Goal: Information Seeking & Learning: Learn about a topic

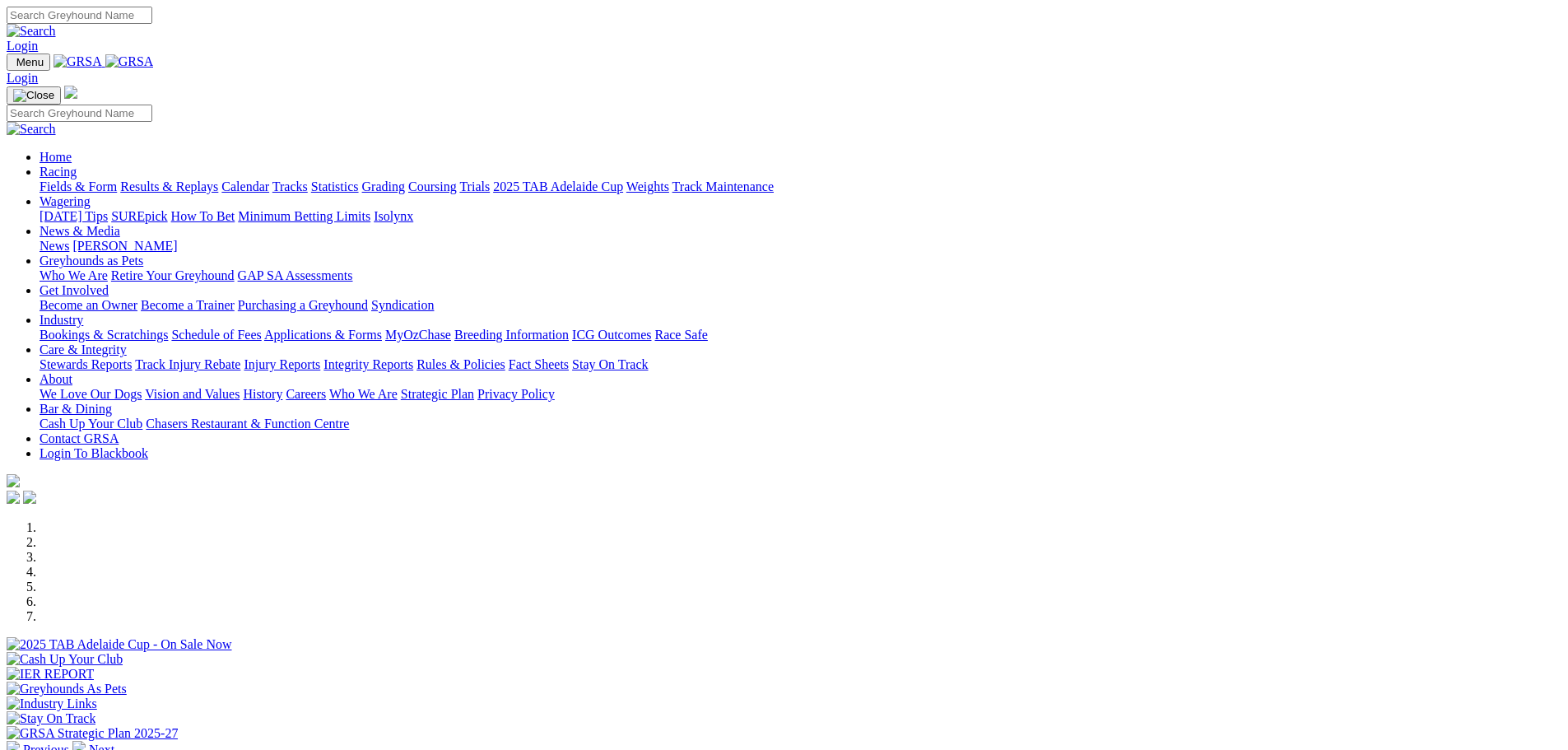
click at [168, 327] on link "Bookings & Scratchings" at bounding box center [103, 334] width 128 height 14
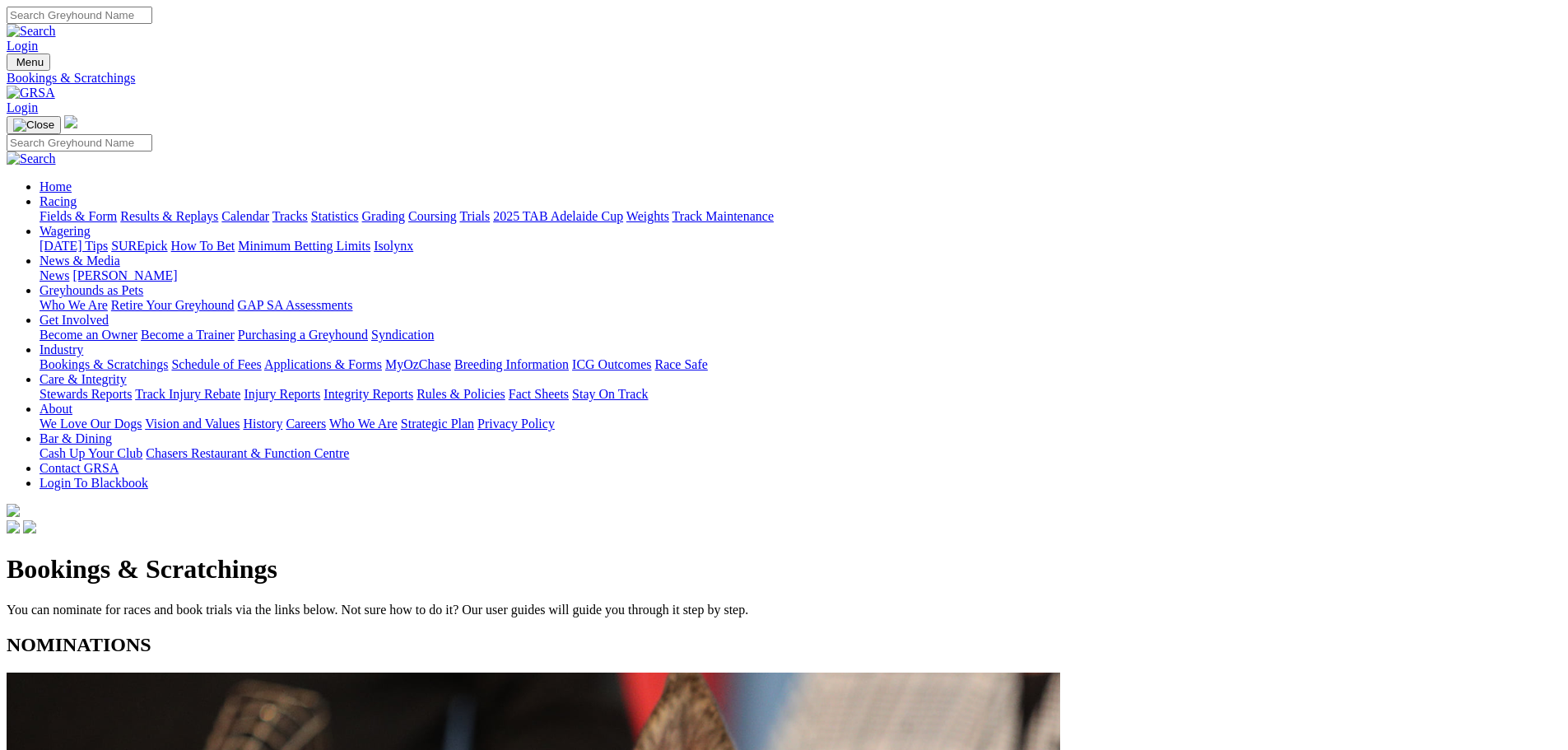
click at [269, 209] on link "Calendar" at bounding box center [246, 216] width 48 height 14
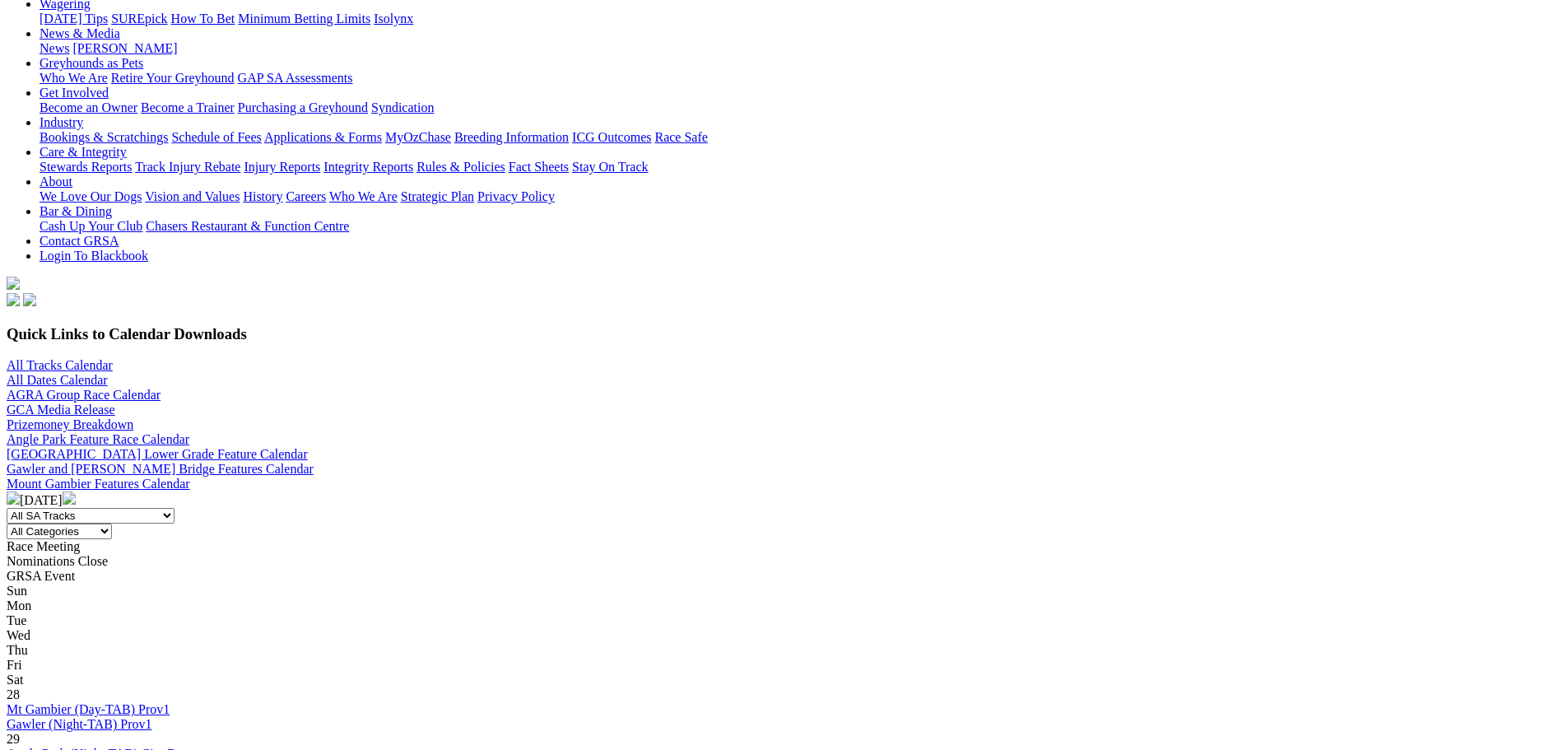
scroll to position [412, 0]
